Goal: Information Seeking & Learning: Learn about a topic

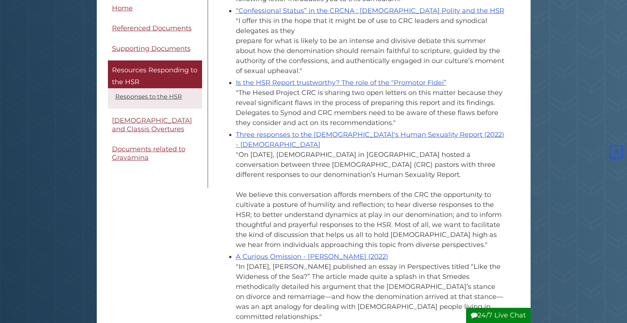
scroll to position [316, 0]
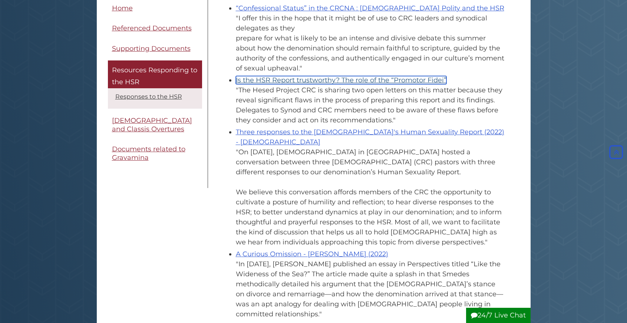
click at [300, 76] on link "Is the HSR Report trustworthy? The role of the “Promotor Fidei”" at bounding box center [341, 80] width 211 height 8
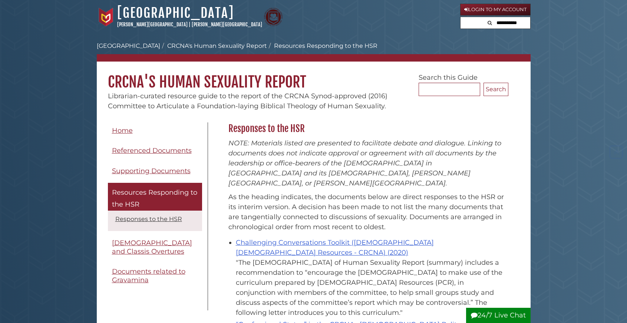
scroll to position [316, 0]
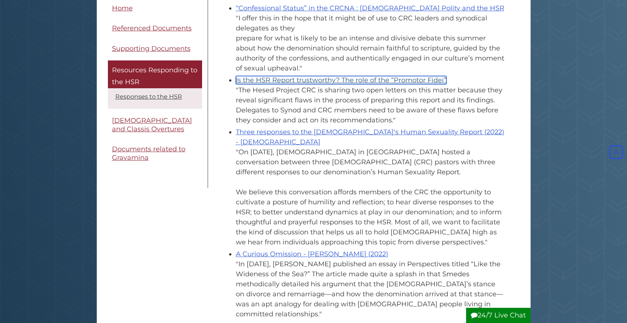
click at [334, 76] on link "Is the HSR Report trustworthy? The role of the “Promotor Fidei”" at bounding box center [341, 80] width 211 height 8
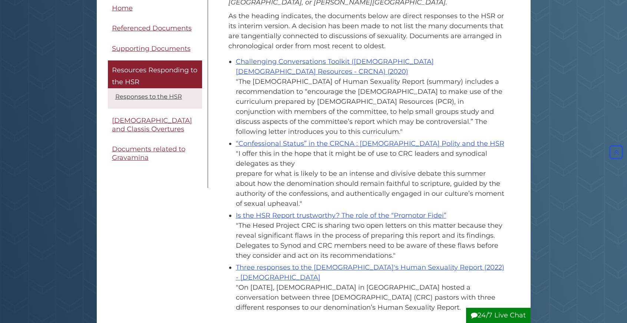
scroll to position [182, 0]
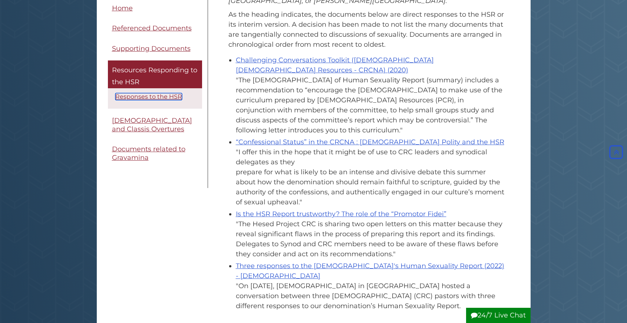
click at [147, 97] on link "Responses to the HSR" at bounding box center [148, 96] width 67 height 7
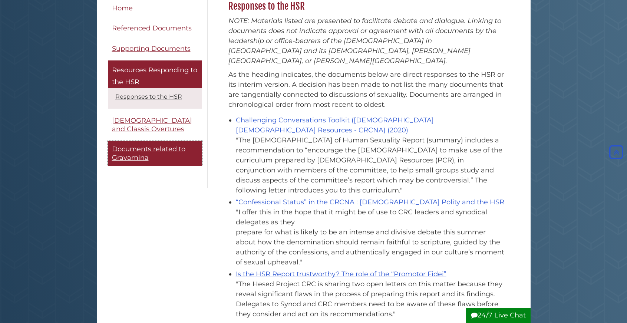
click at [132, 156] on span "Documents related to Gravamina" at bounding box center [148, 153] width 73 height 17
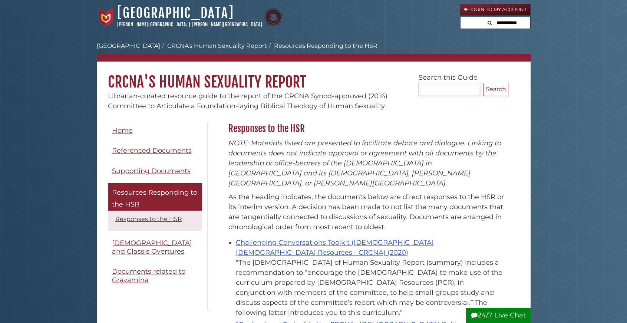
scroll to position [122, 0]
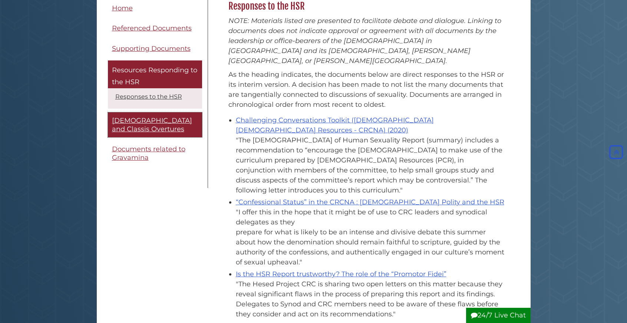
click at [133, 124] on span "[DEMOGRAPHIC_DATA] and Classis Overtures" at bounding box center [152, 125] width 80 height 17
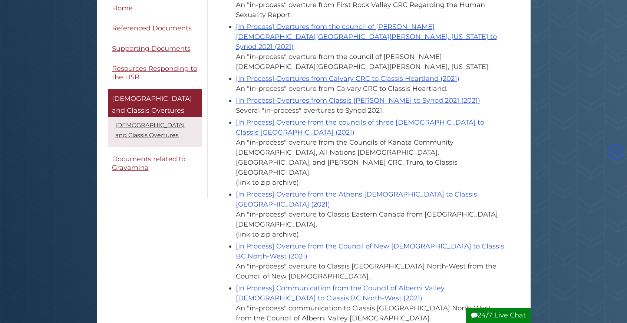
scroll to position [711, 0]
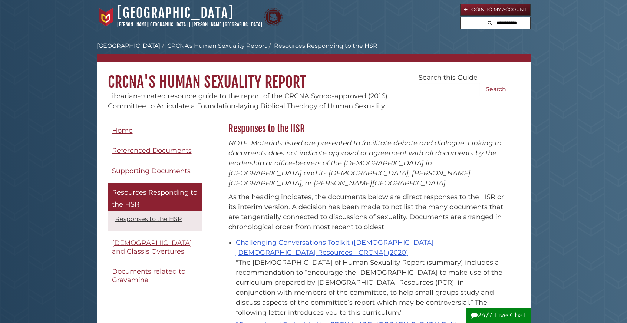
scroll to position [182, 0]
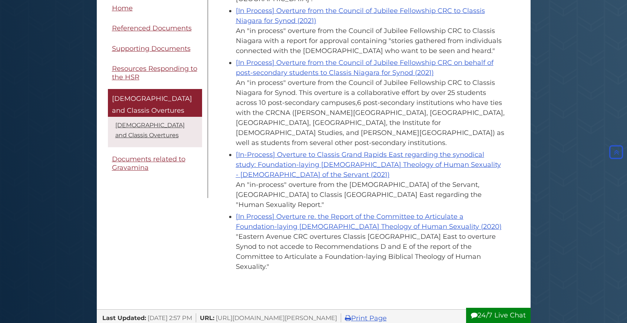
scroll to position [1542, 0]
